Goal: Browse casually

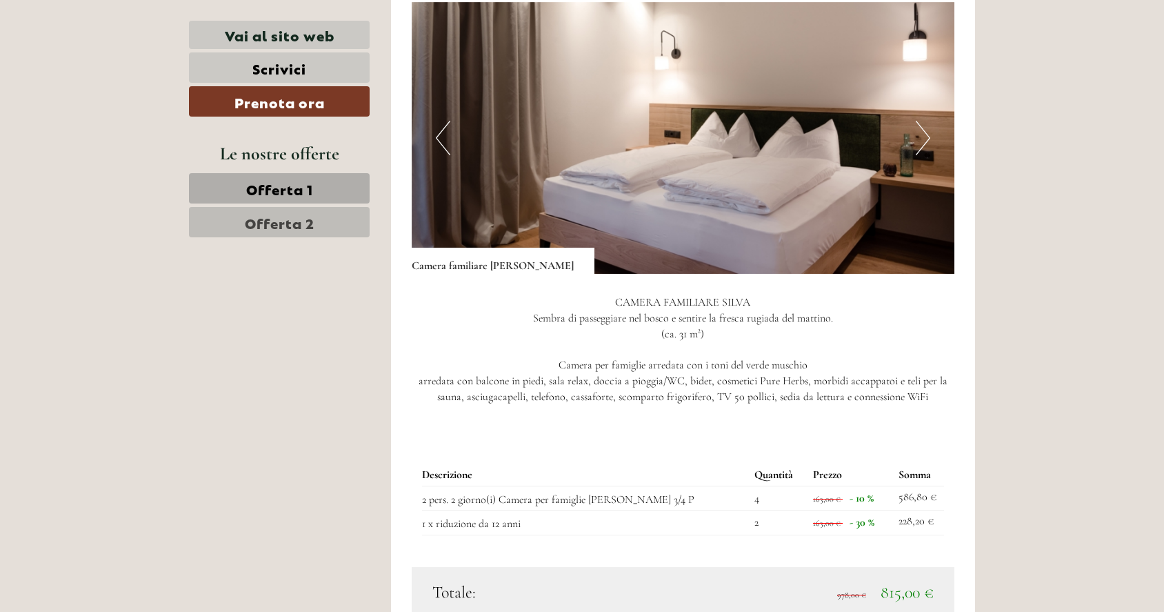
scroll to position [1670, 0]
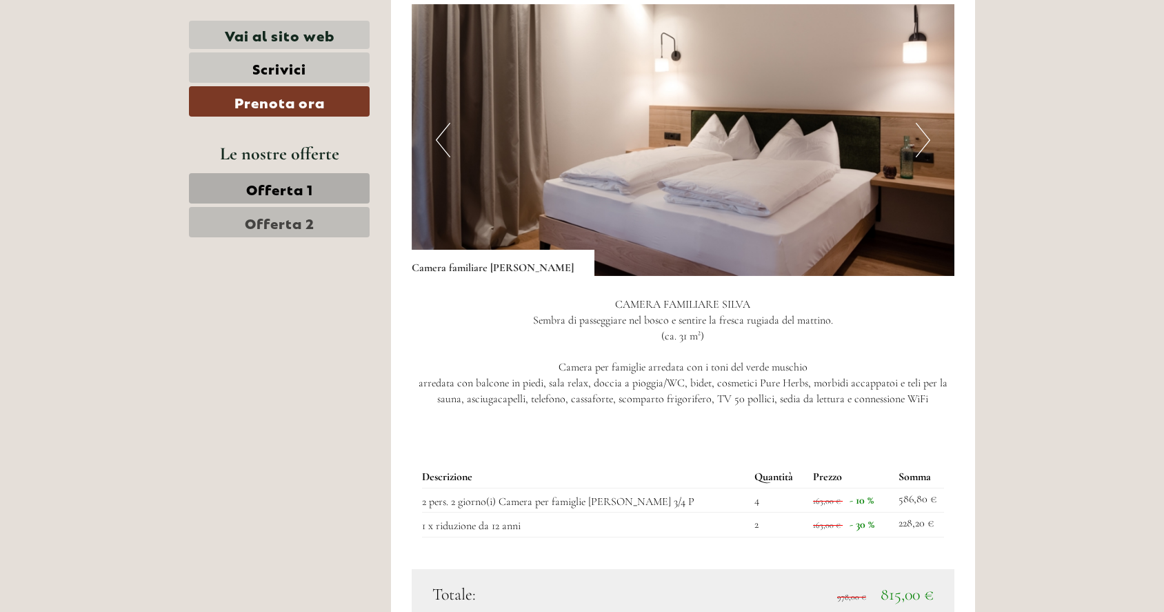
click at [925, 123] on button "Next" at bounding box center [923, 140] width 14 height 34
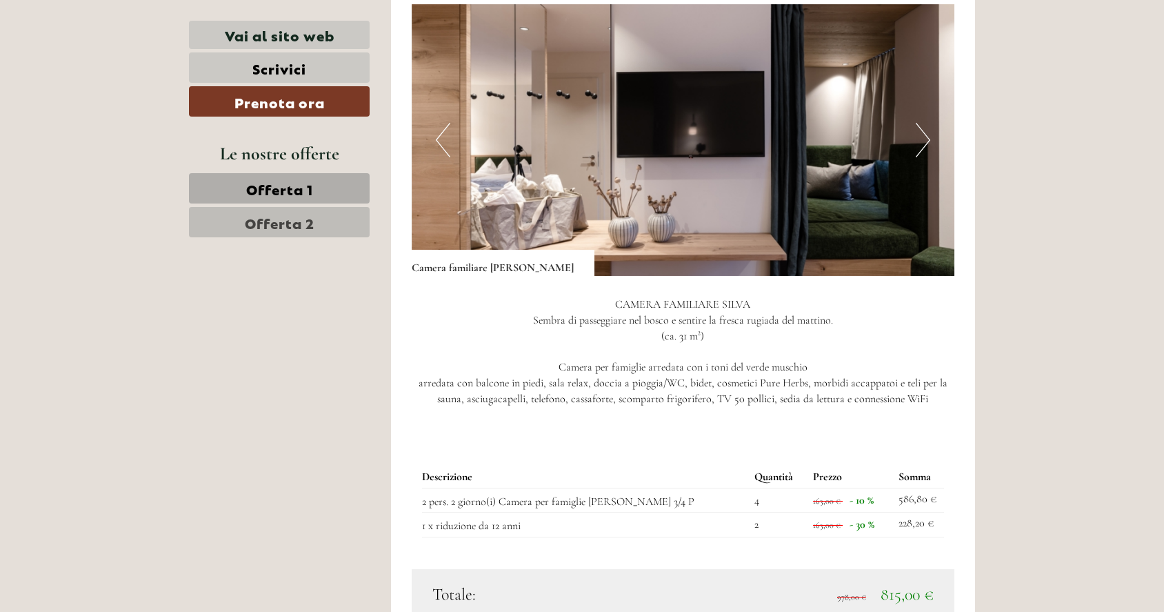
click at [925, 123] on button "Next" at bounding box center [923, 140] width 14 height 34
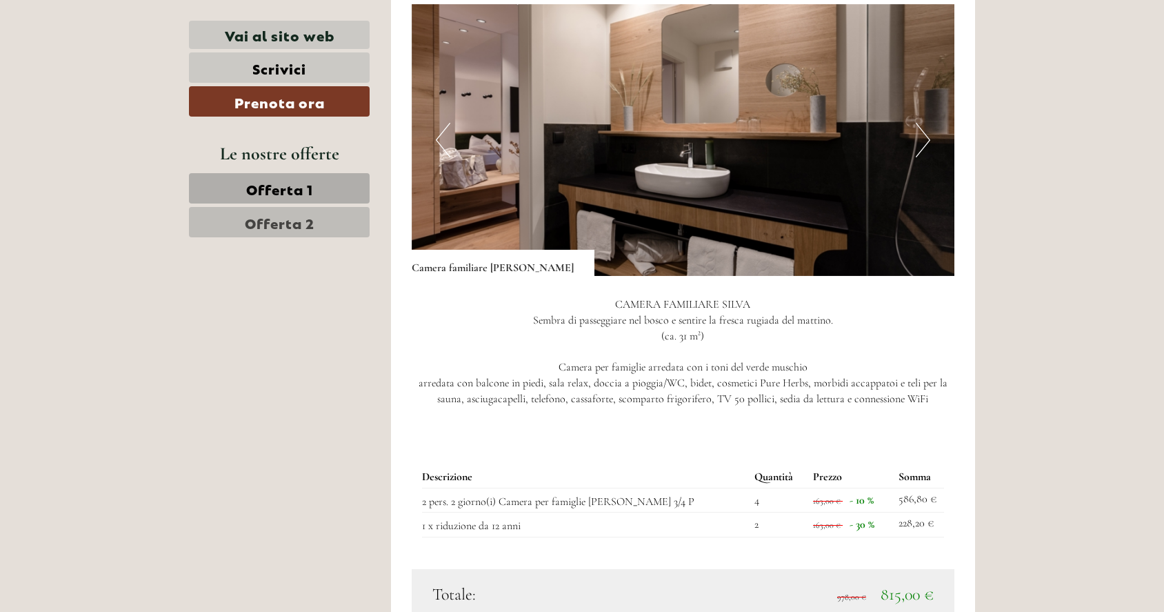
click at [925, 123] on button "Next" at bounding box center [923, 140] width 14 height 34
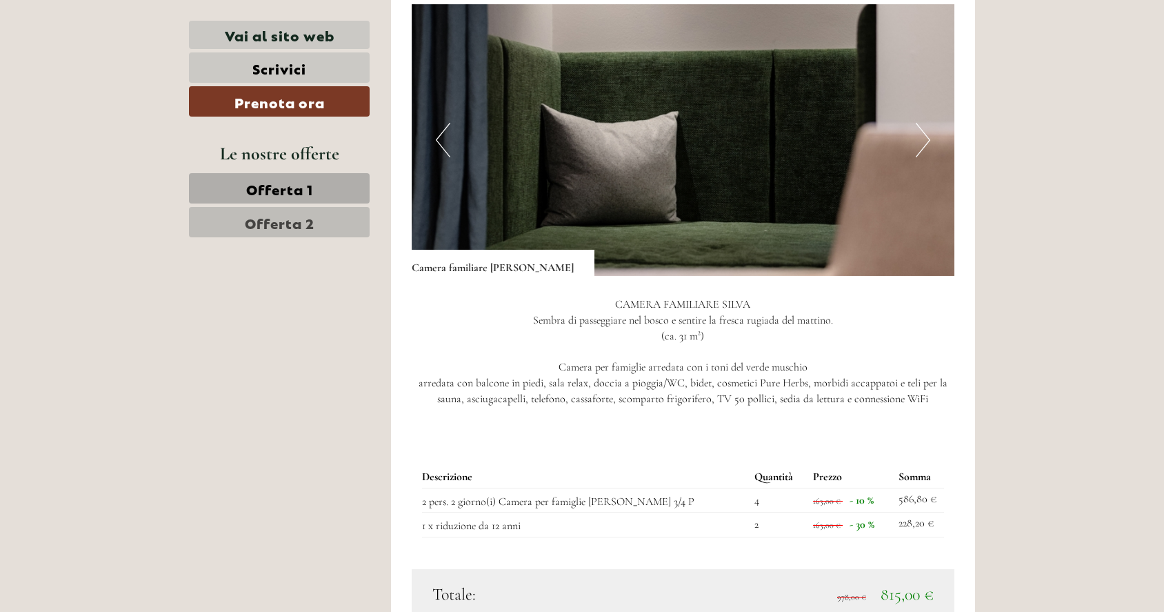
click at [925, 123] on button "Next" at bounding box center [923, 140] width 14 height 34
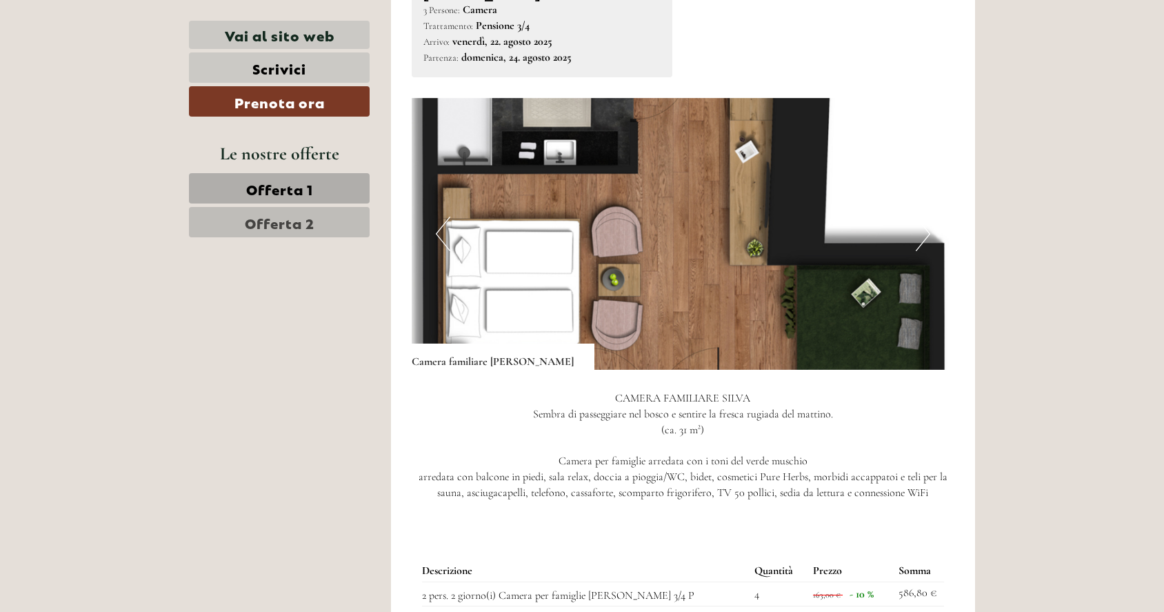
scroll to position [1574, 0]
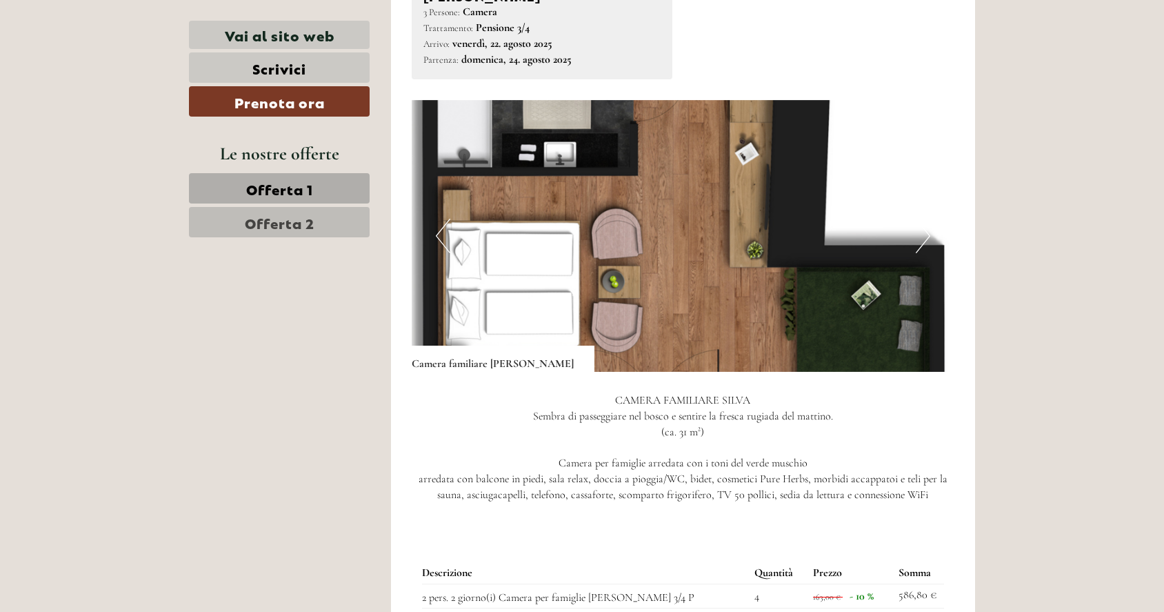
click at [924, 219] on button "Next" at bounding box center [923, 236] width 14 height 34
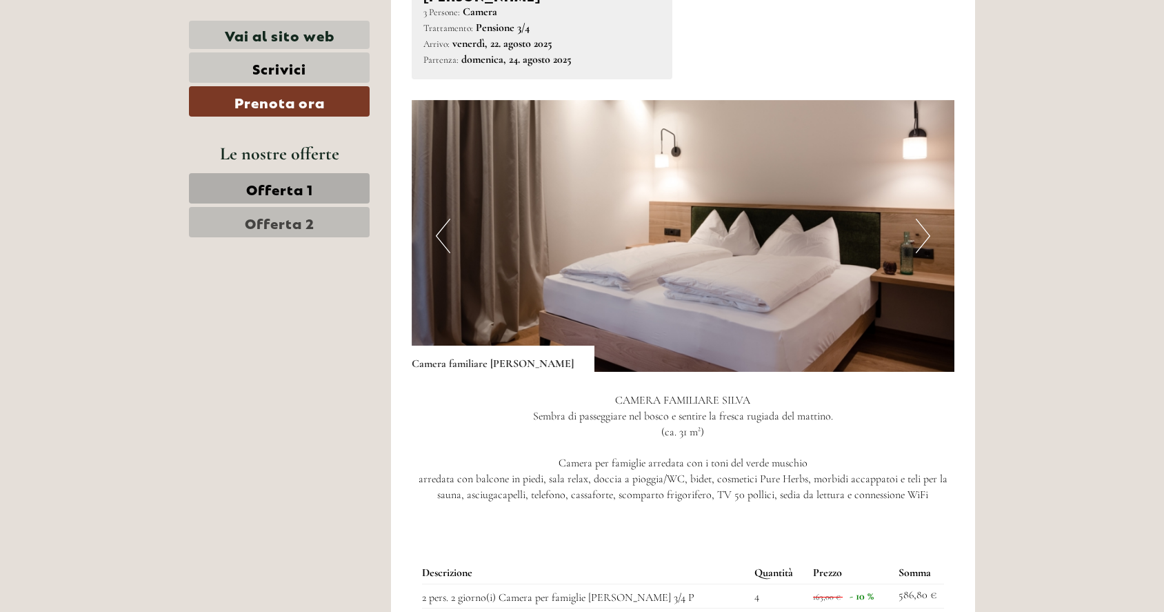
click at [924, 219] on button "Next" at bounding box center [923, 236] width 14 height 34
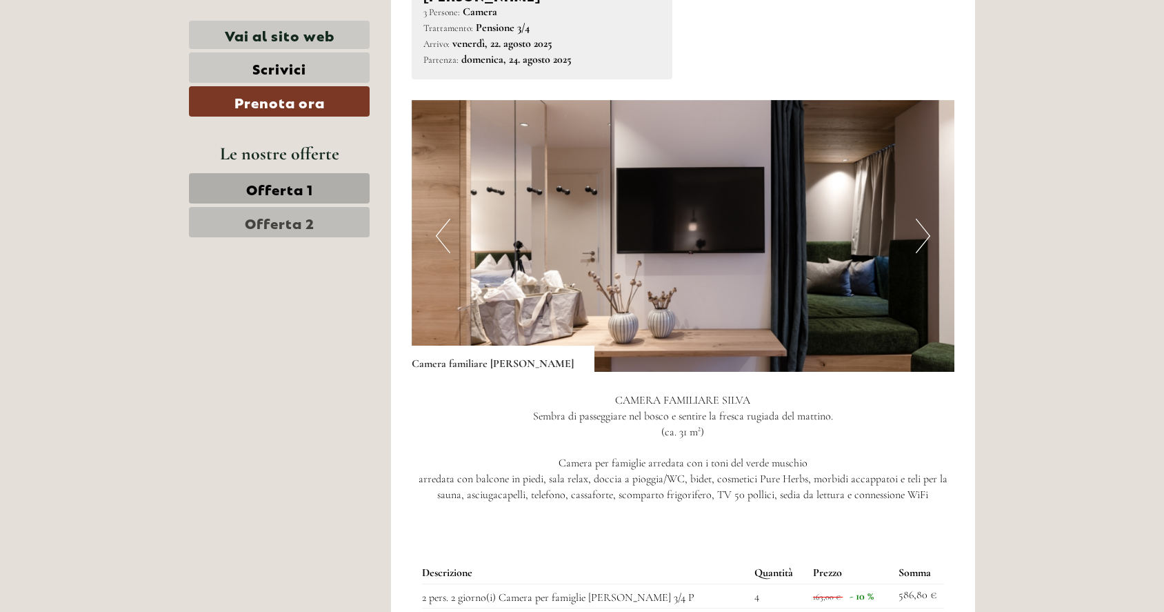
click at [924, 219] on button "Next" at bounding box center [923, 236] width 14 height 34
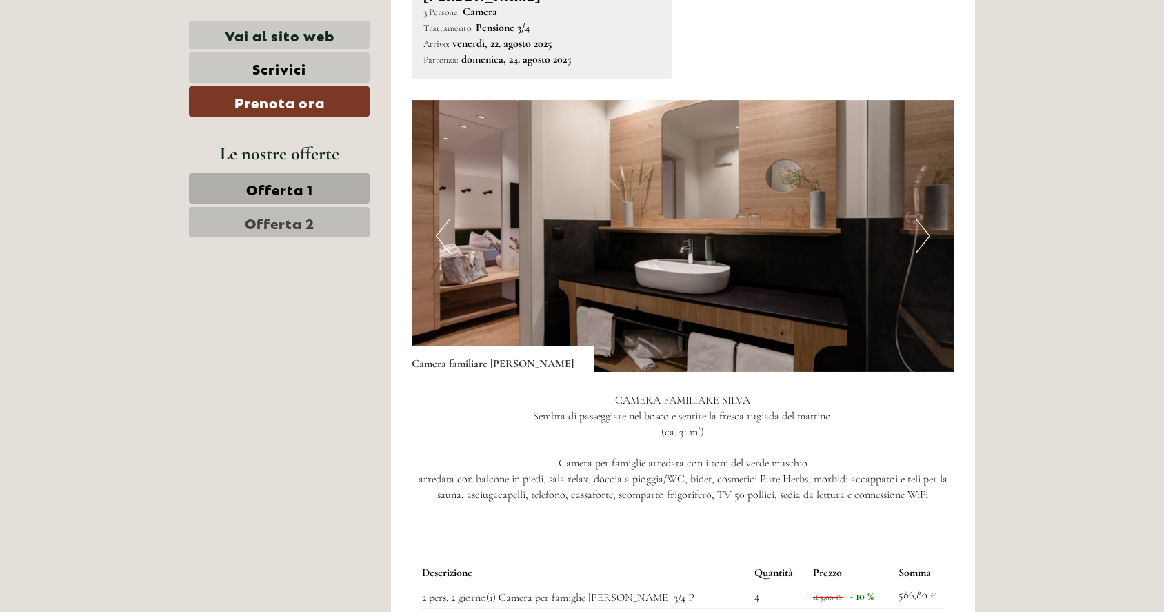
click at [924, 219] on button "Next" at bounding box center [923, 236] width 14 height 34
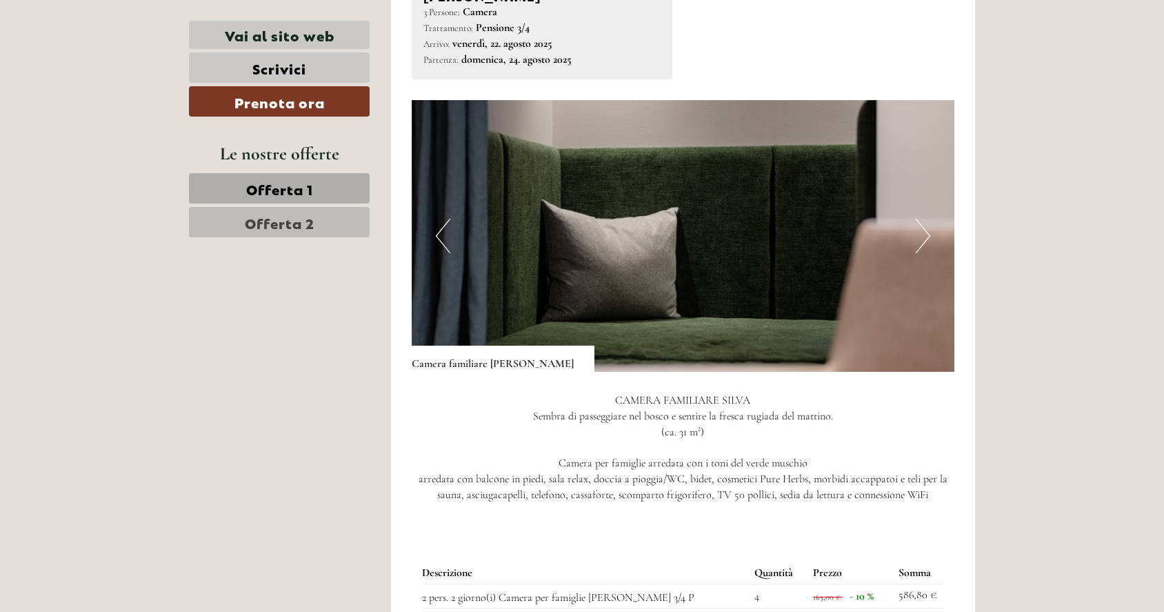
click at [924, 219] on button "Next" at bounding box center [923, 236] width 14 height 34
